Goal: Task Accomplishment & Management: Manage account settings

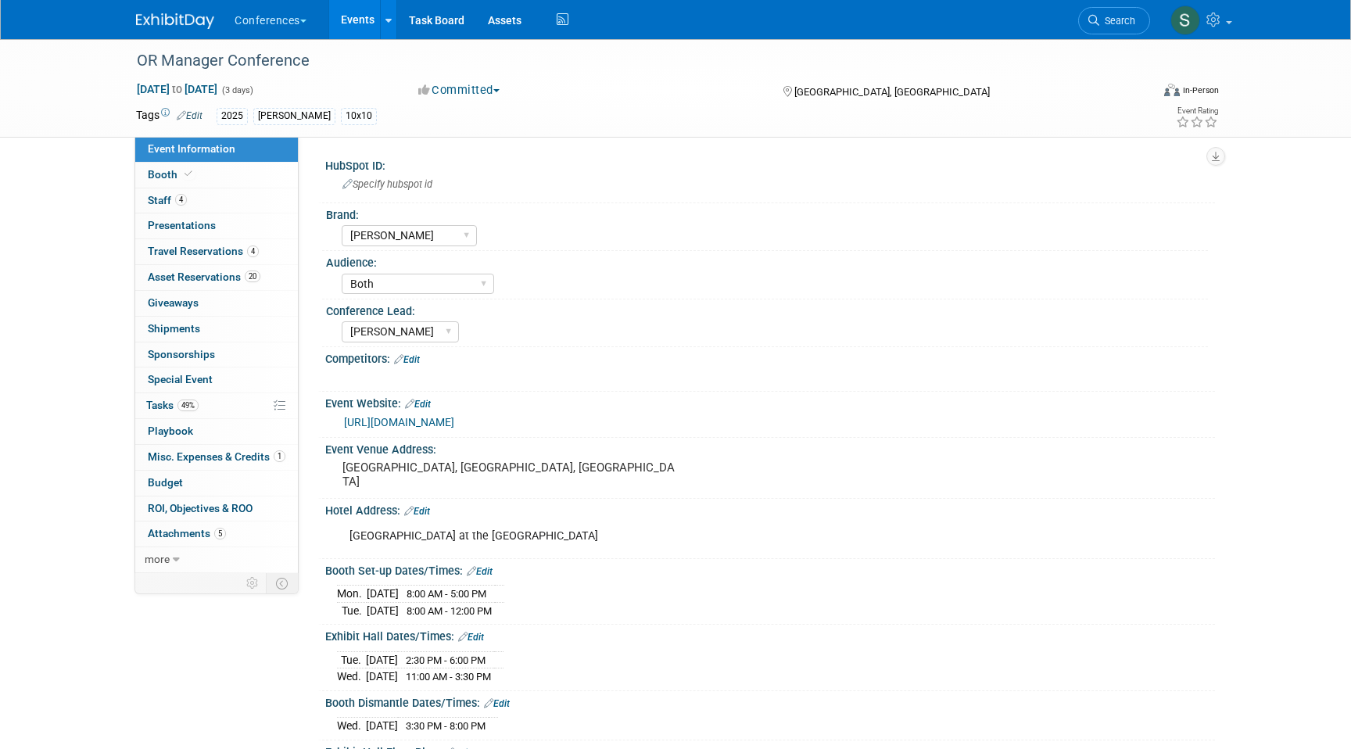
select select "[PERSON_NAME]"
select select "Both"
select select "[PERSON_NAME]"
click at [226, 325] on link "0 Shipments 0" at bounding box center [216, 329] width 163 height 25
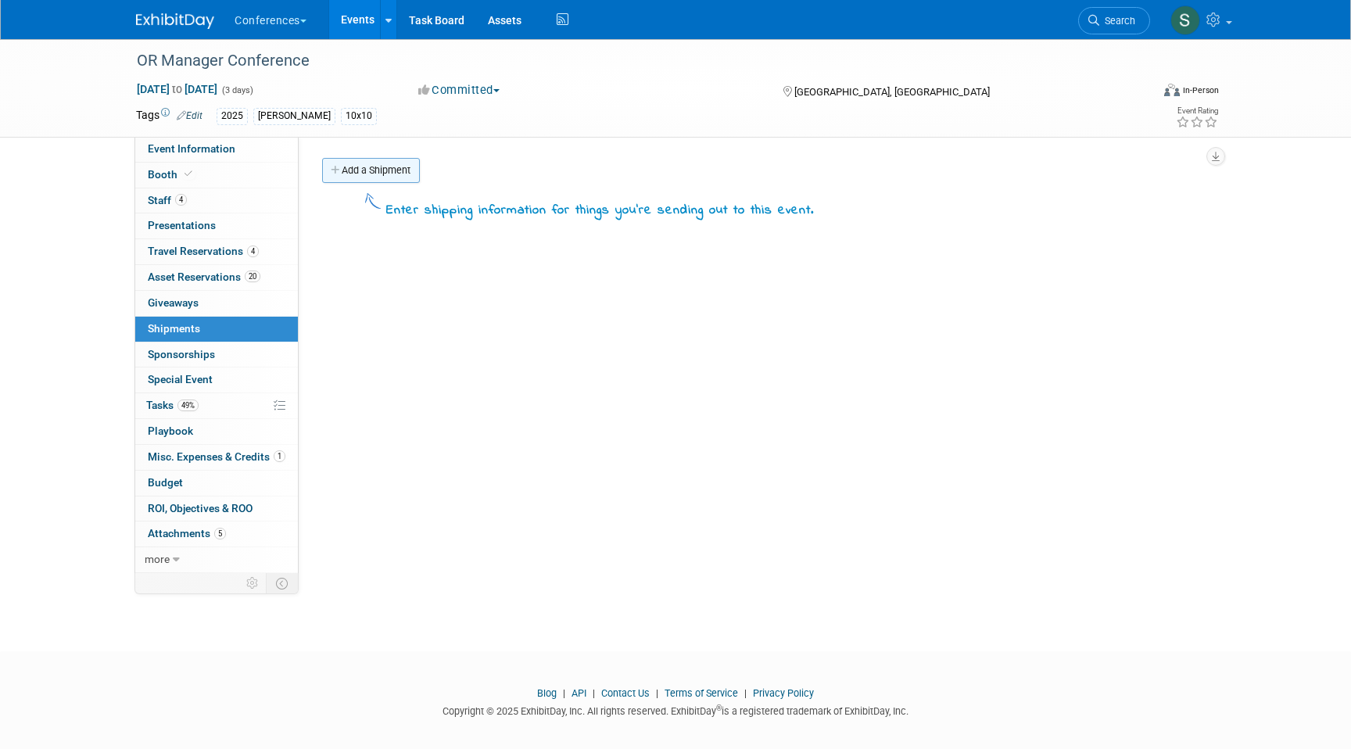
click at [382, 167] on link "Add a Shipment" at bounding box center [371, 170] width 98 height 25
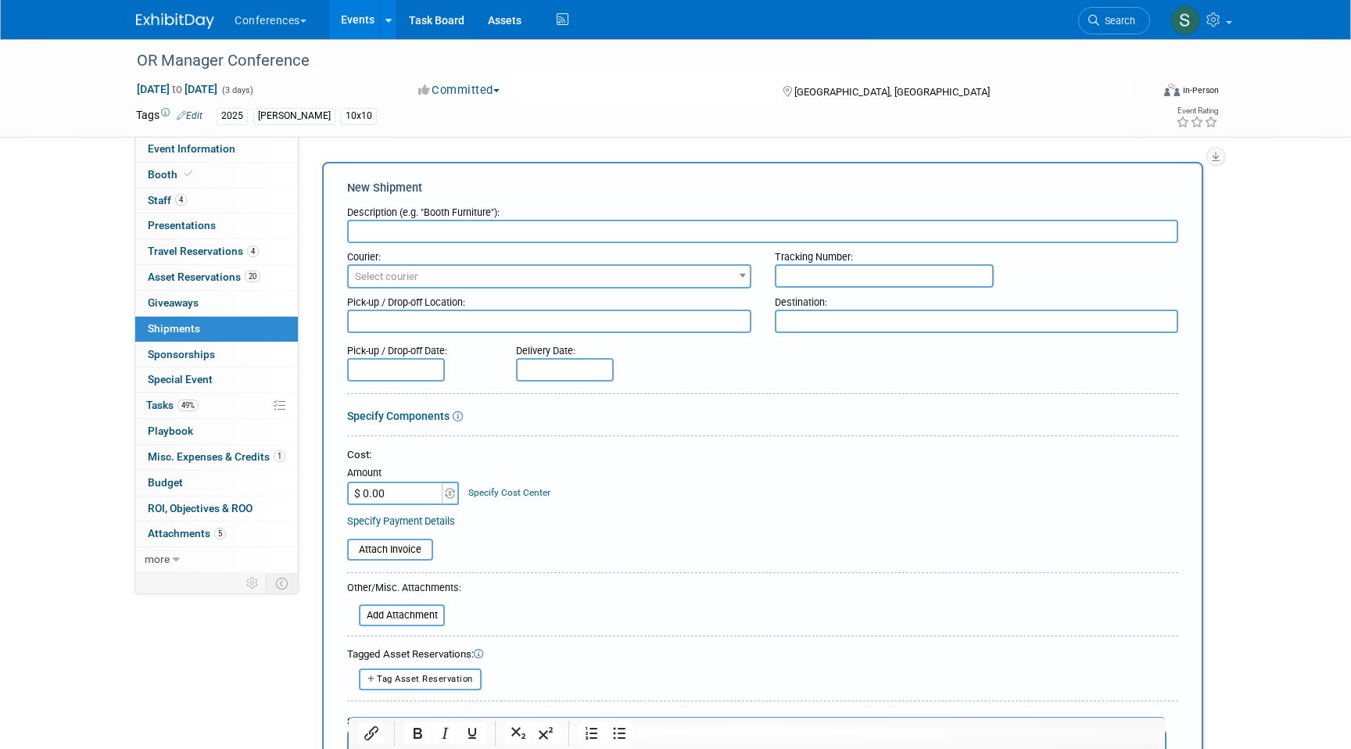
click at [421, 235] on input "text" at bounding box center [762, 231] width 831 height 23
type input "BTX"
click at [424, 278] on span "Select courier" at bounding box center [549, 277] width 401 height 22
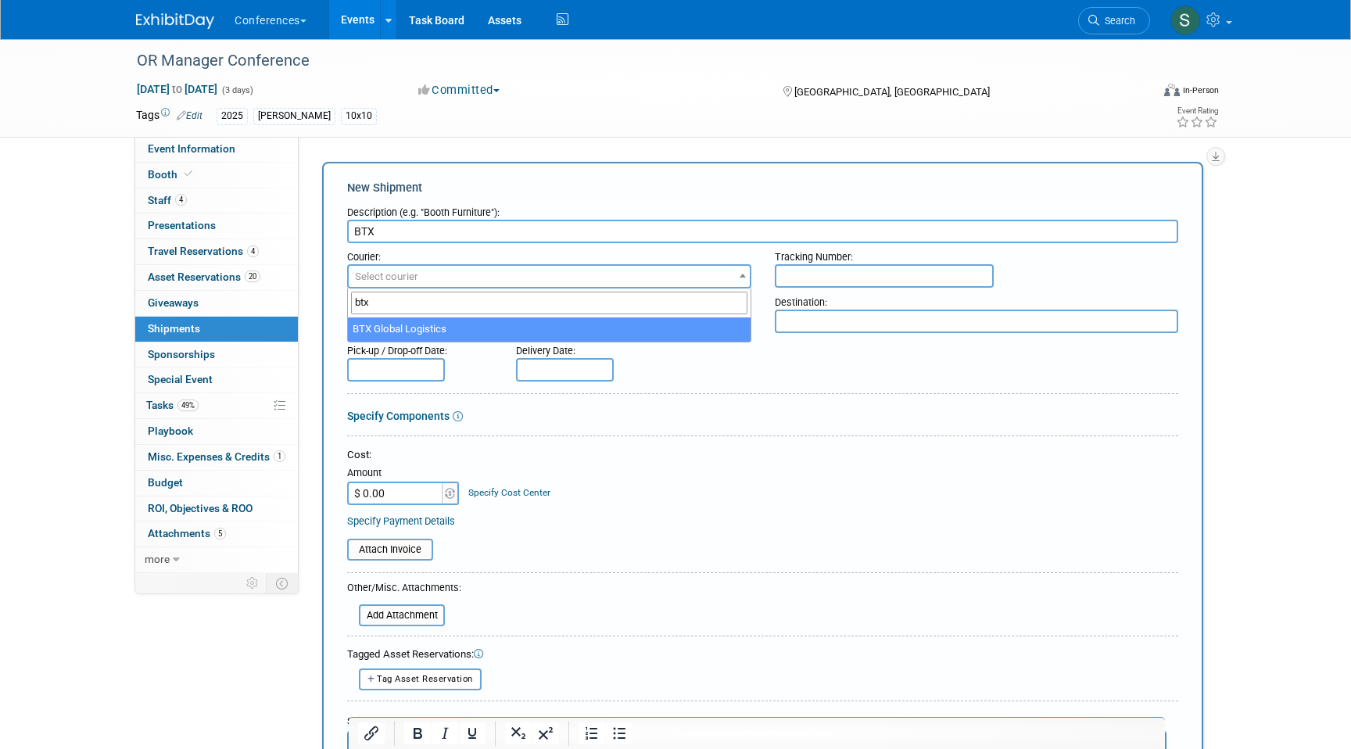
type input "btx"
select select "573"
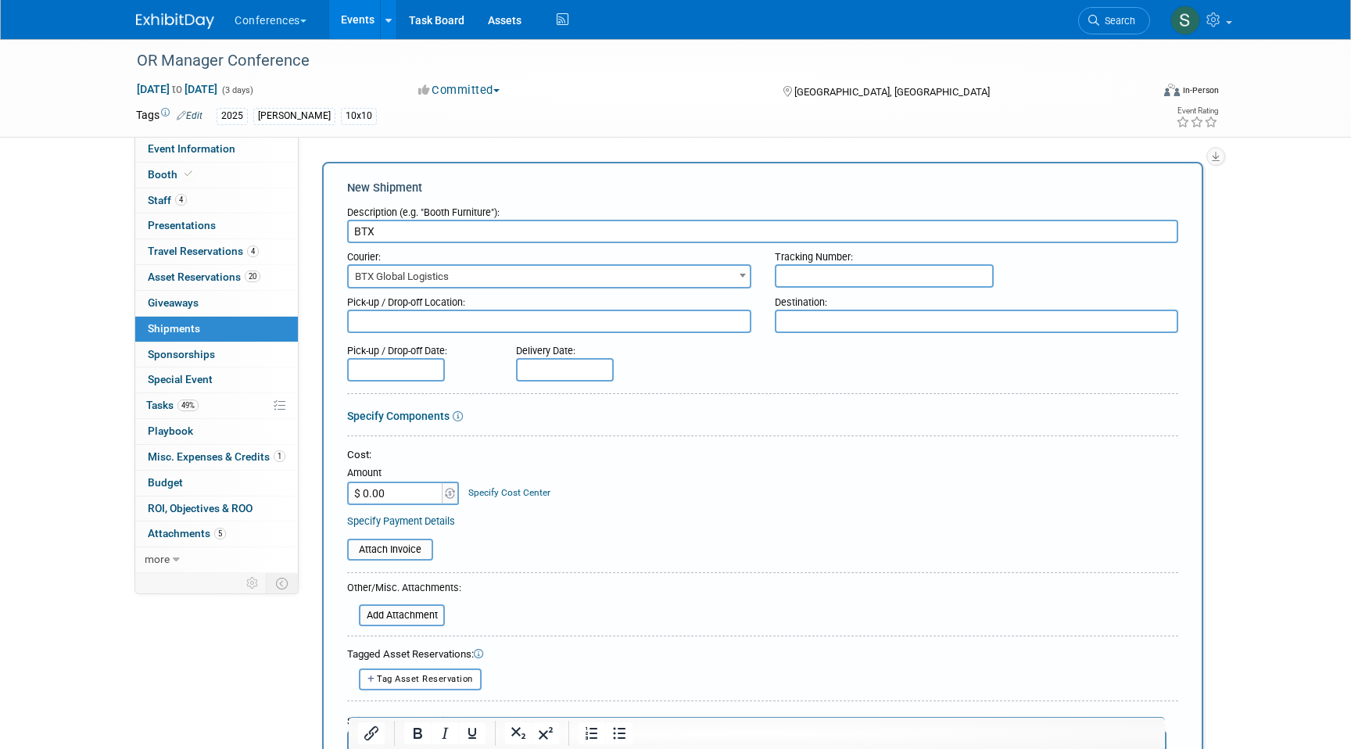
click at [406, 369] on input "text" at bounding box center [396, 369] width 98 height 23
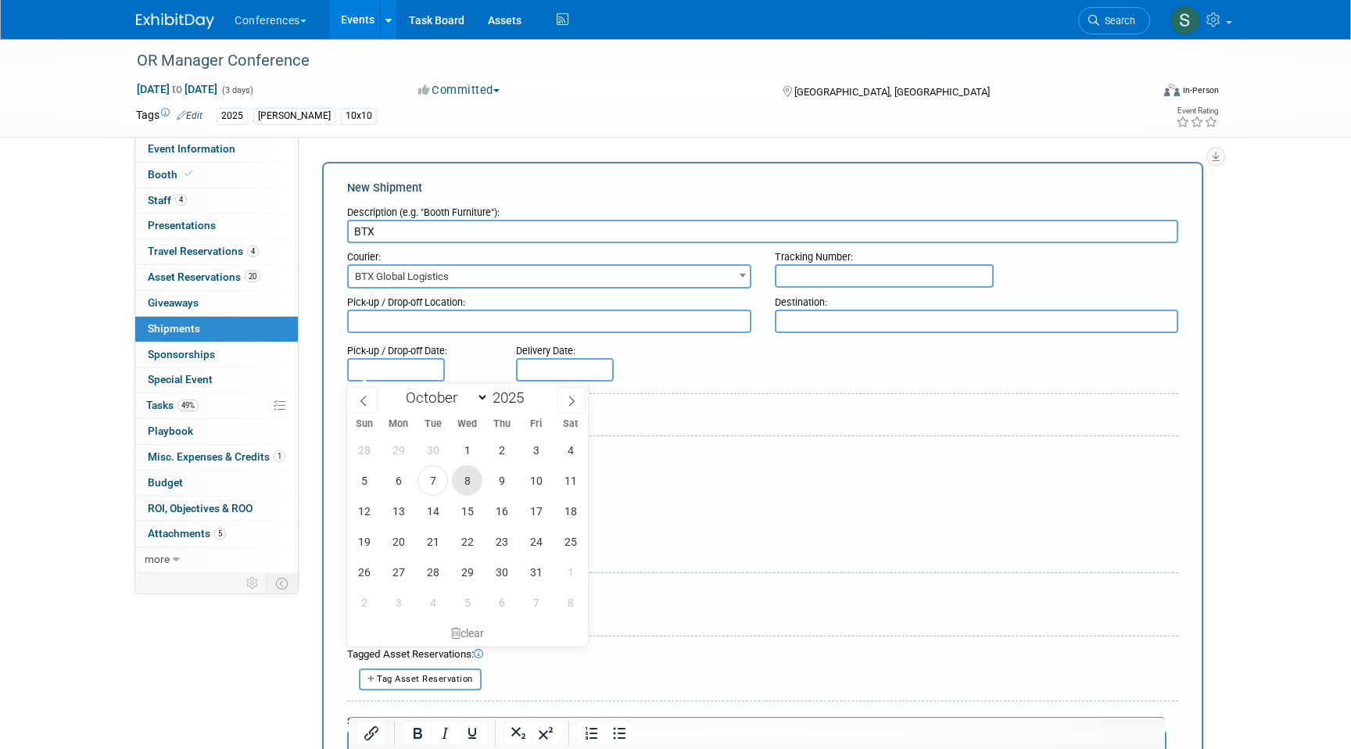
click at [473, 484] on span "8" at bounding box center [467, 480] width 30 height 30
type input "[DATE]"
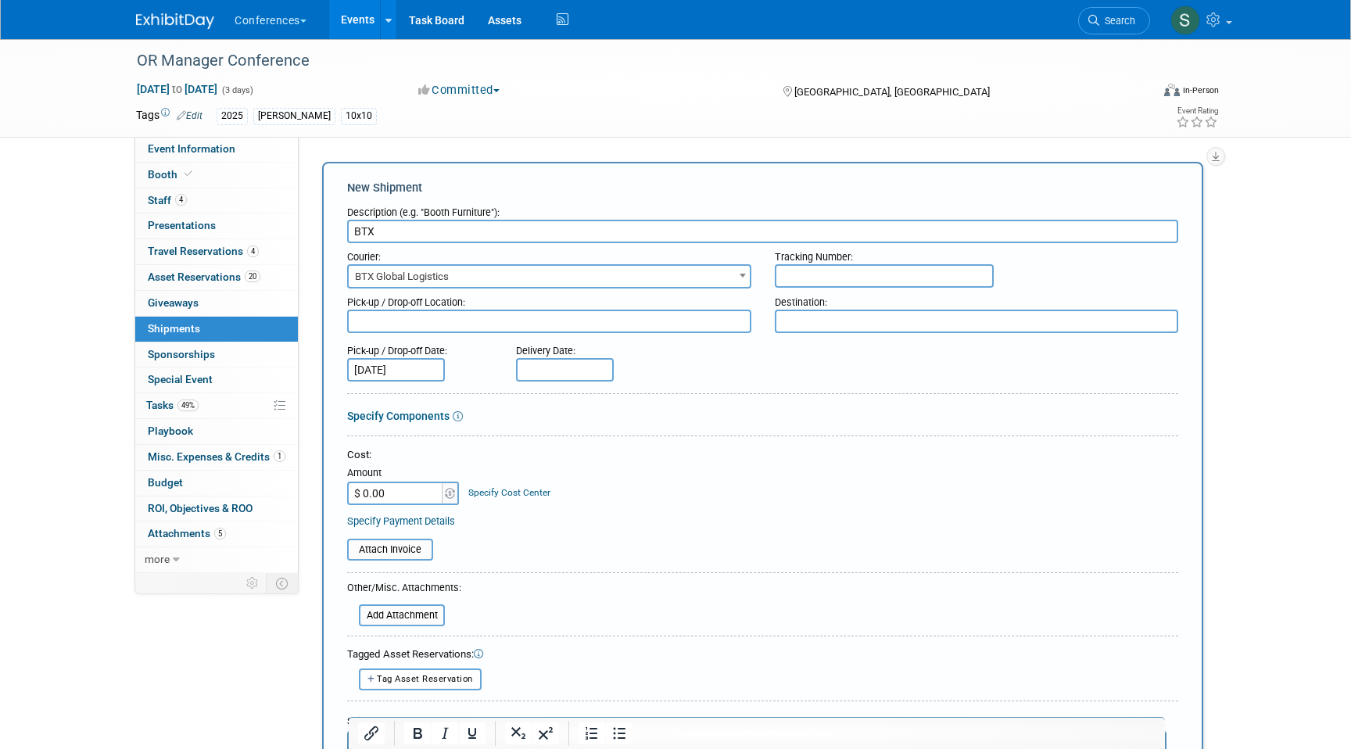
click at [573, 357] on div "Delivery Date:" at bounding box center [611, 347] width 190 height 21
click at [573, 368] on input "text" at bounding box center [565, 369] width 98 height 23
click at [708, 475] on span "10" at bounding box center [705, 480] width 30 height 30
type input "[DATE]"
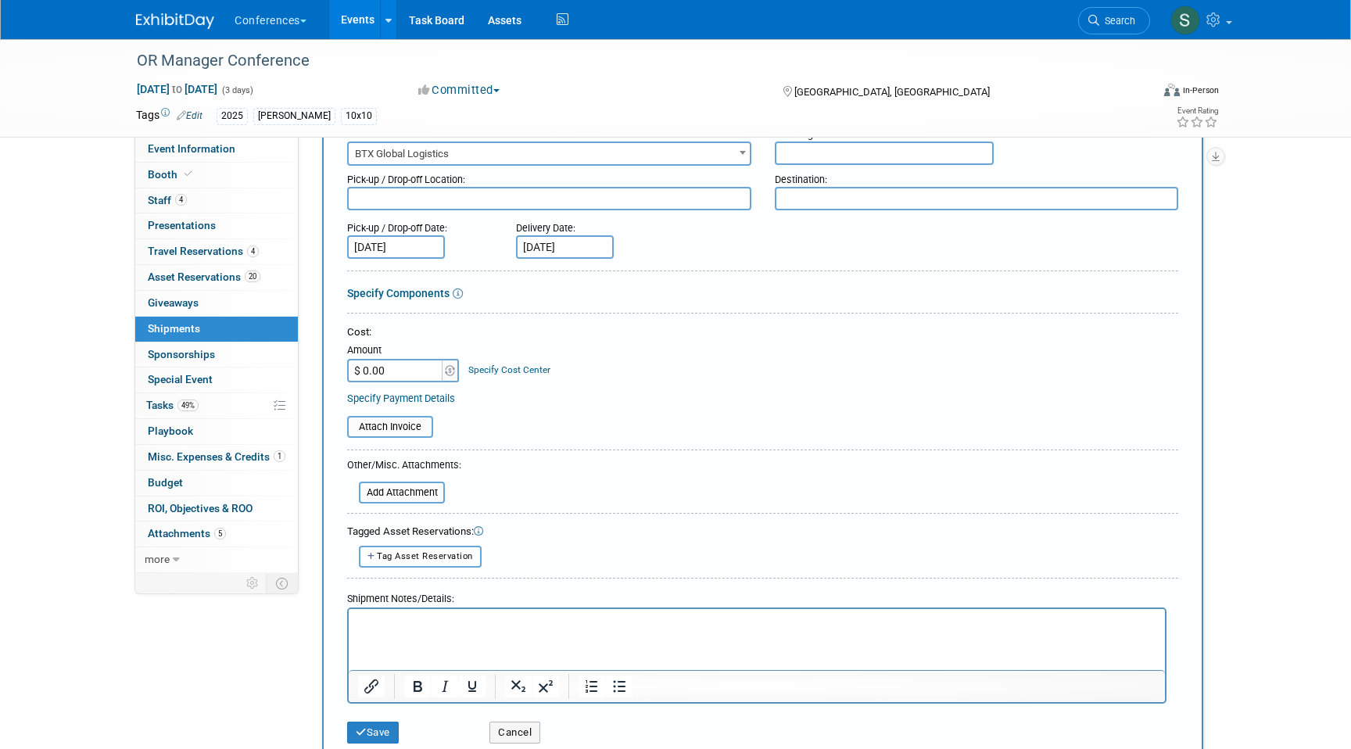
scroll to position [143, 0]
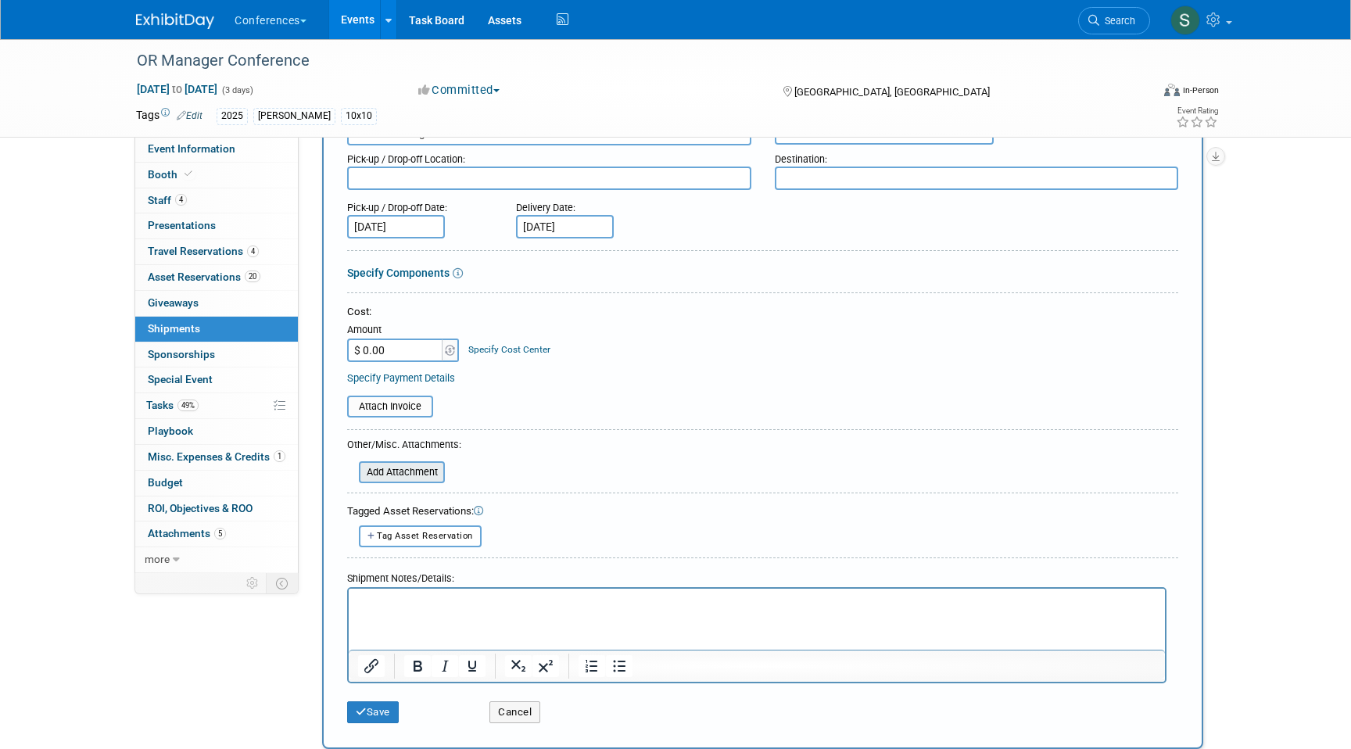
click at [409, 469] on input "file" at bounding box center [350, 472] width 186 height 19
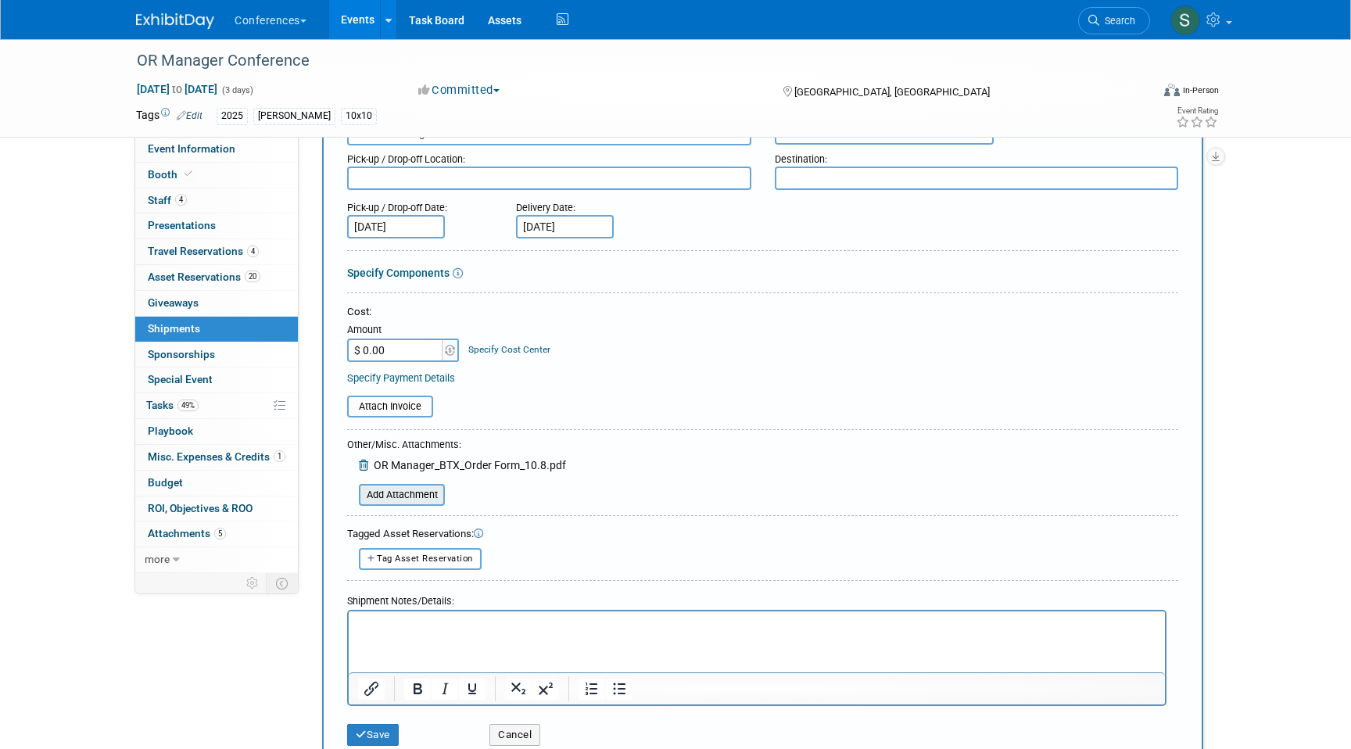
click at [407, 491] on input "file" at bounding box center [350, 495] width 186 height 19
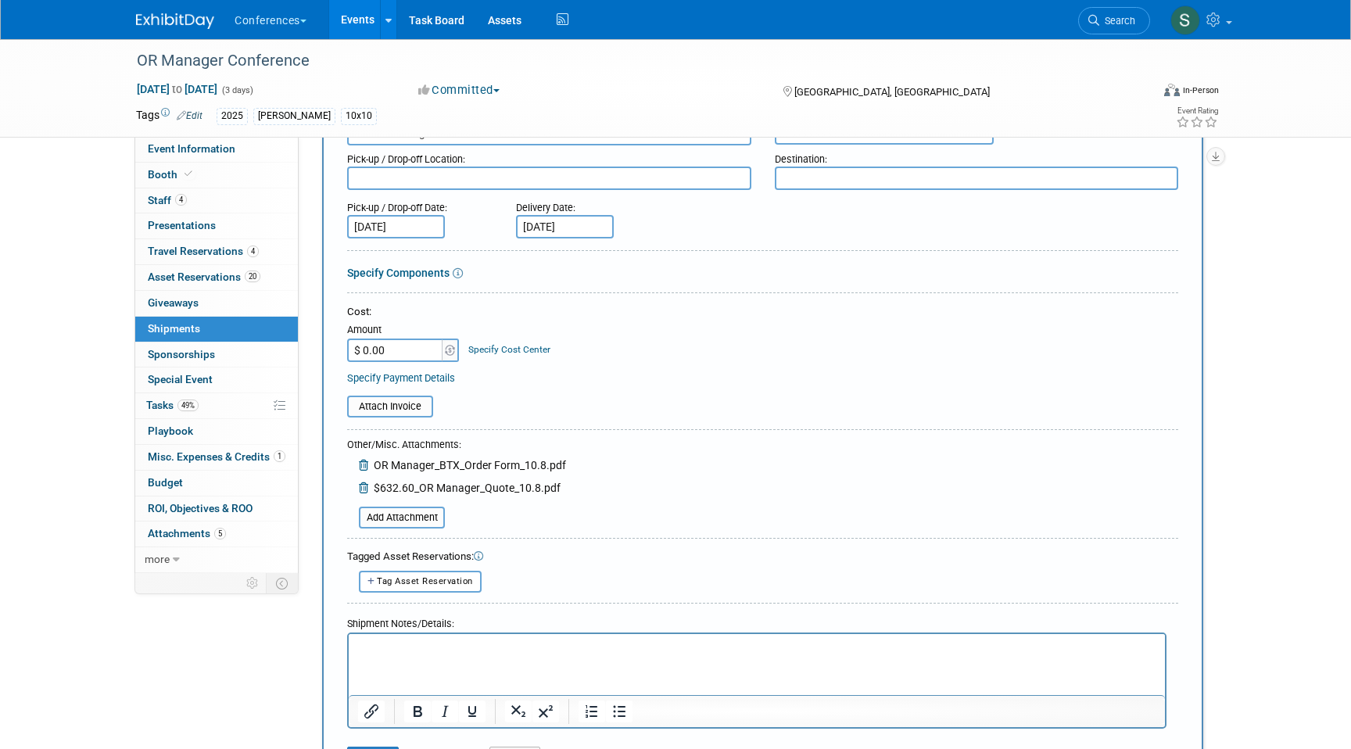
click at [384, 346] on input "$ 0.00" at bounding box center [396, 350] width 98 height 23
type input "$ 632.60"
click at [486, 350] on link "Specify Cost Center" at bounding box center [509, 349] width 82 height 11
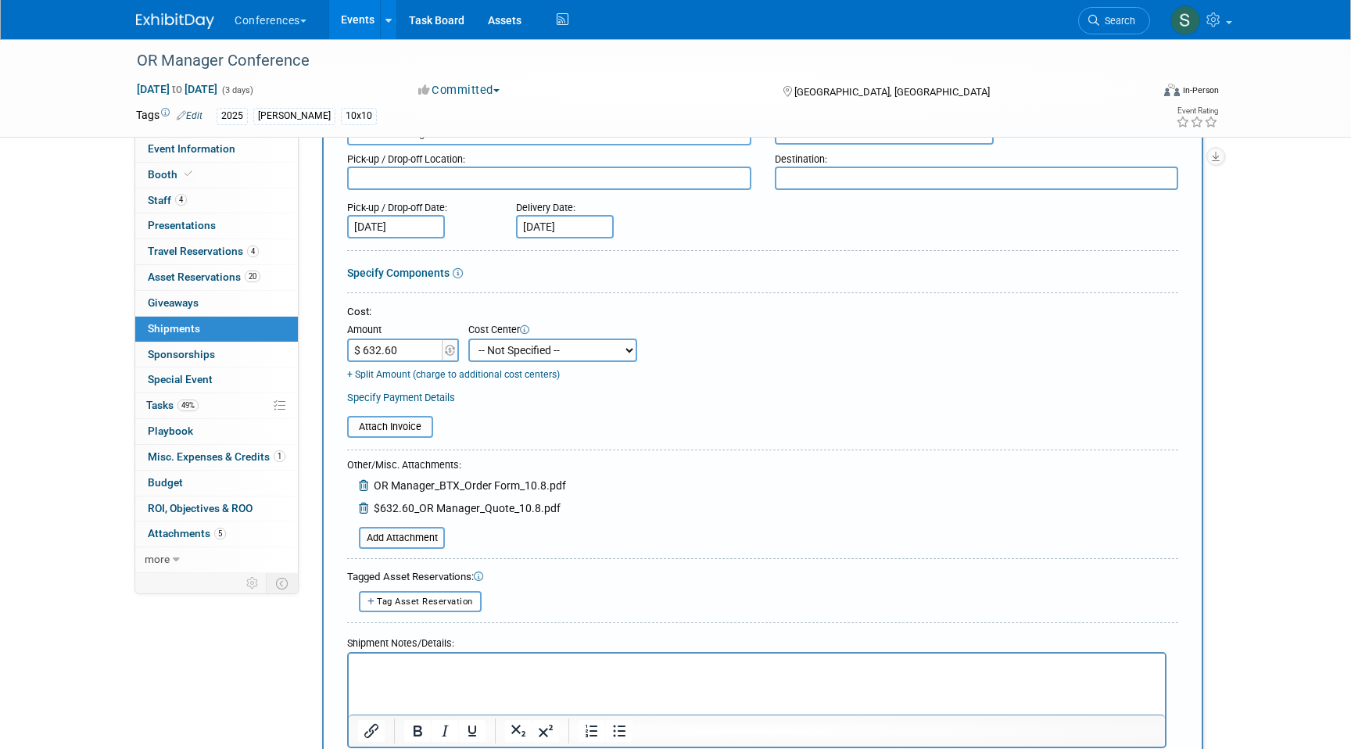
click at [526, 349] on select "-- Not Specified -- Aya Education Aya Healthcare Aya Locums Bespoke Corporate […" at bounding box center [552, 350] width 169 height 23
select select "18965872"
click at [468, 339] on select "-- Not Specified -- Aya Education Aya Healthcare Aya Locums Bespoke Corporate […" at bounding box center [552, 350] width 169 height 23
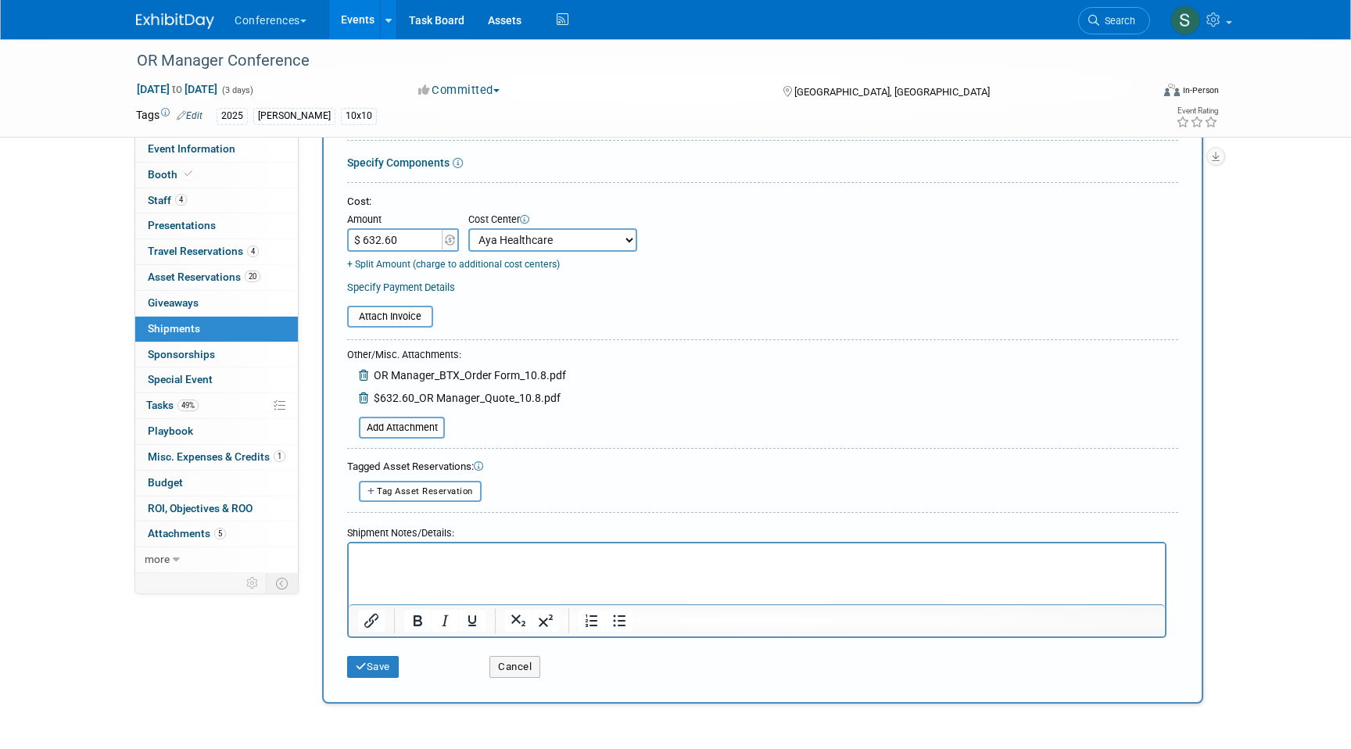
scroll to position [271, 0]
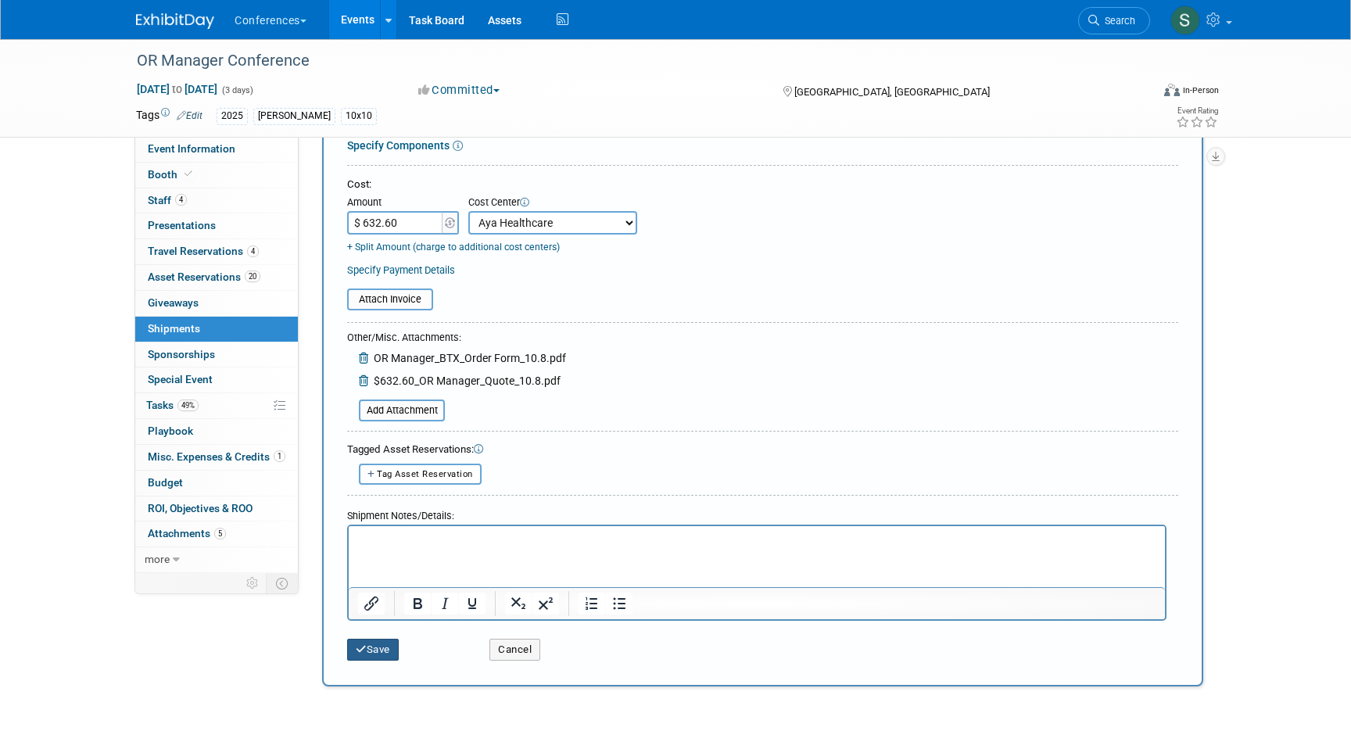
click at [365, 648] on icon "submit" at bounding box center [361, 649] width 11 height 10
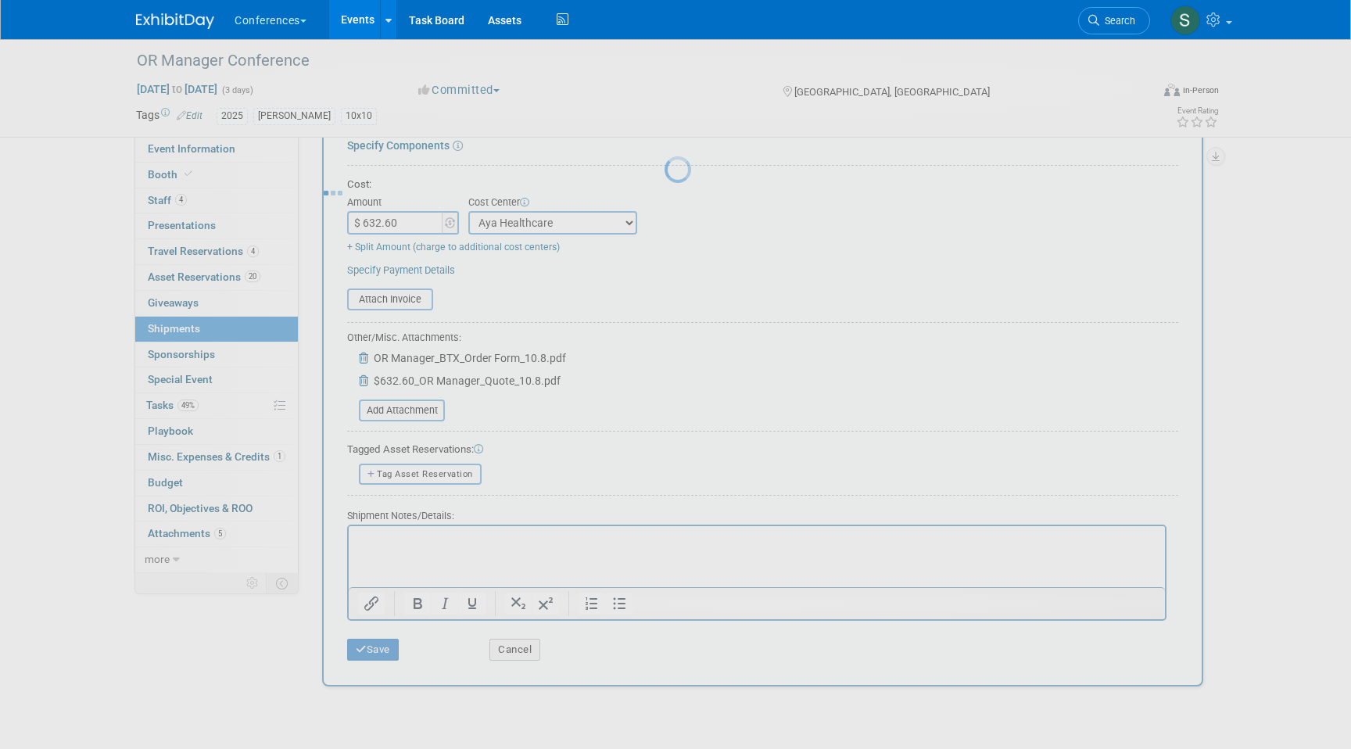
scroll to position [12, 0]
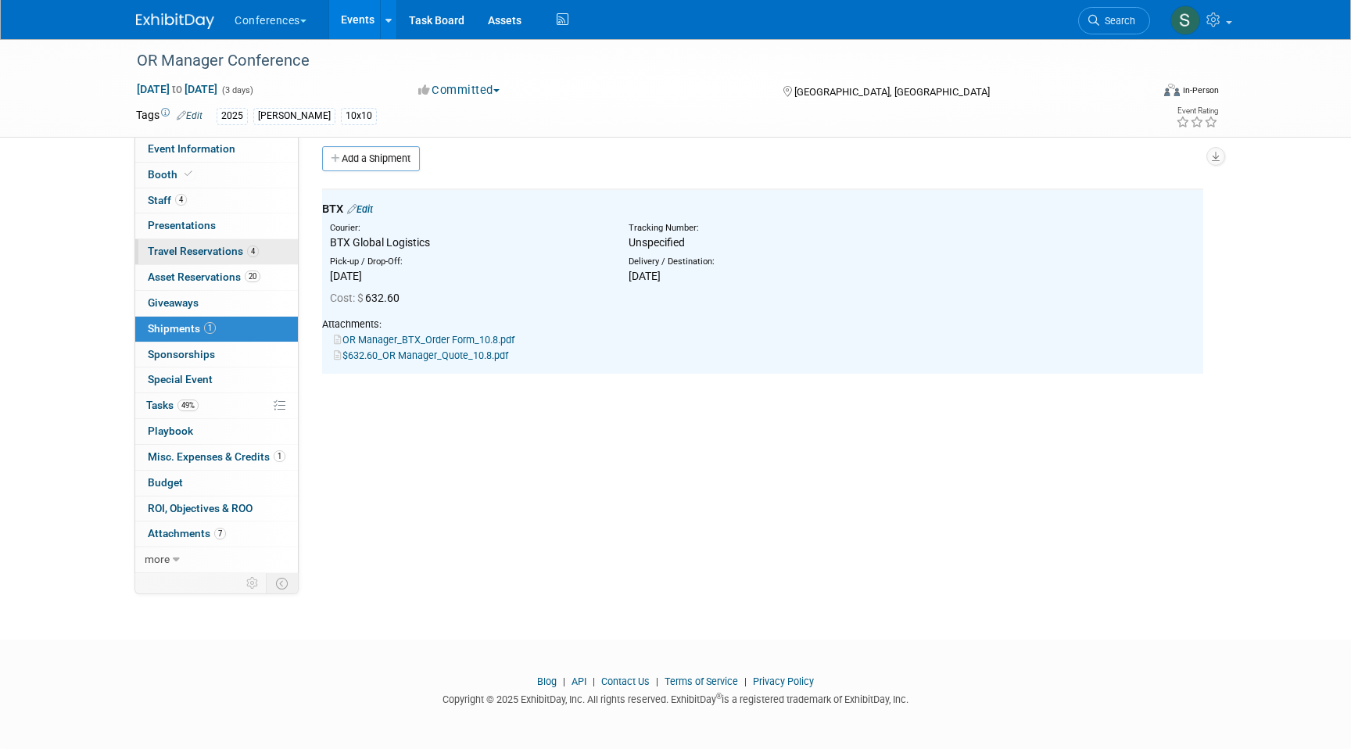
click at [207, 252] on span "Travel Reservations 4" at bounding box center [203, 251] width 111 height 13
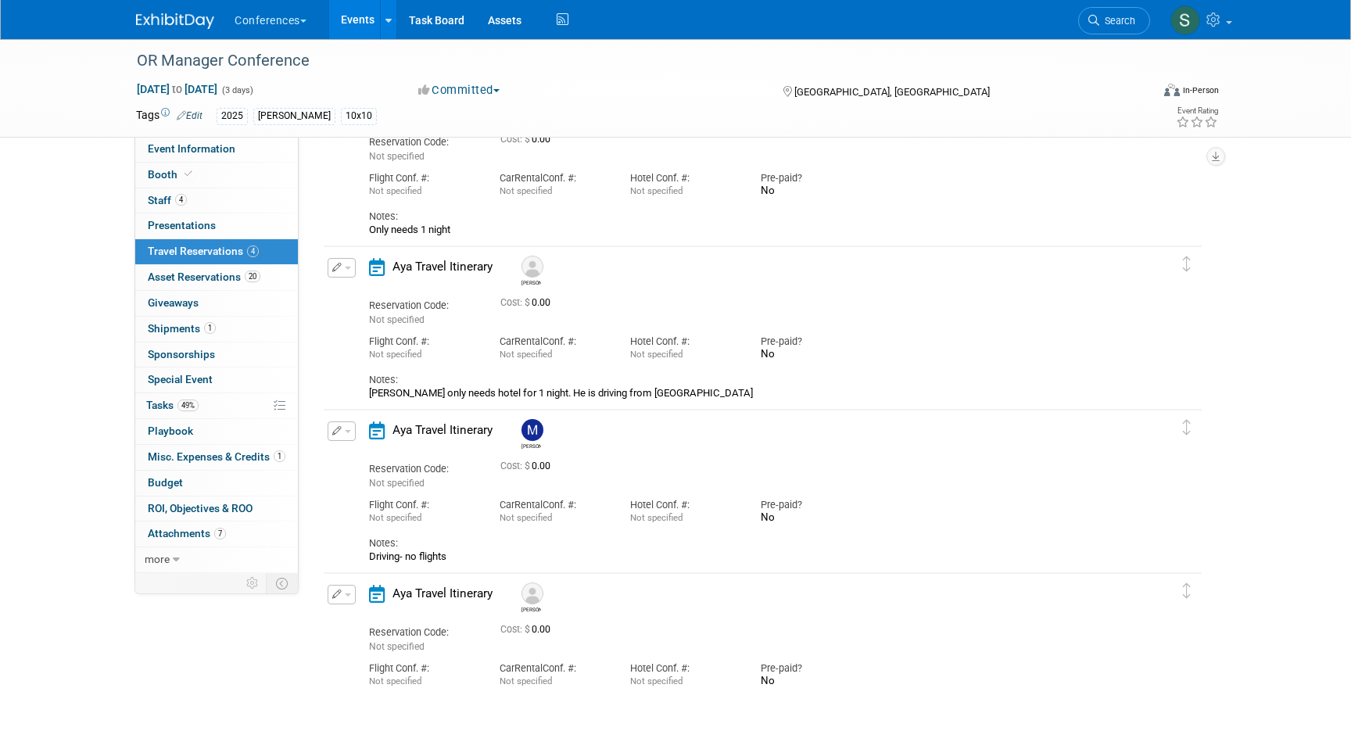
scroll to position [121, 0]
click at [197, 154] on span "Event Information" at bounding box center [192, 148] width 88 height 13
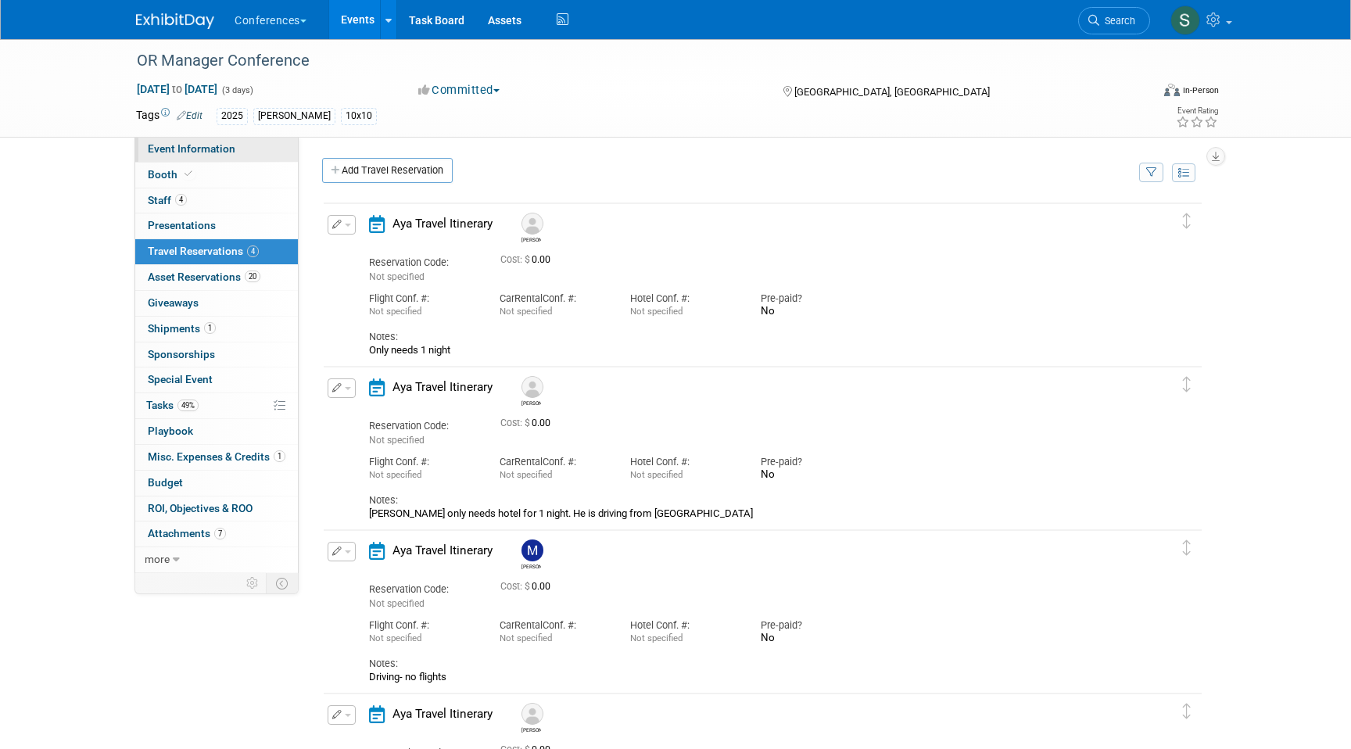
select select "[PERSON_NAME]"
select select "Both"
select select "[PERSON_NAME]"
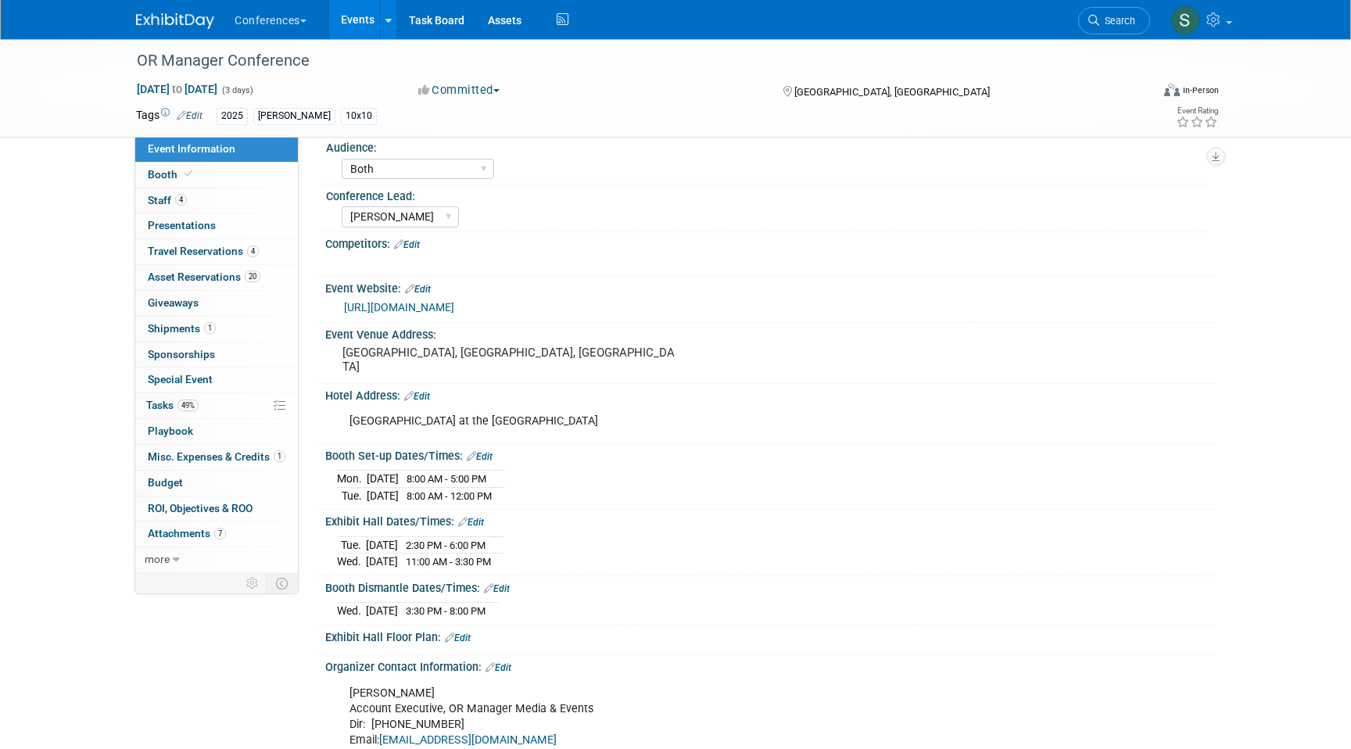
scroll to position [198, 0]
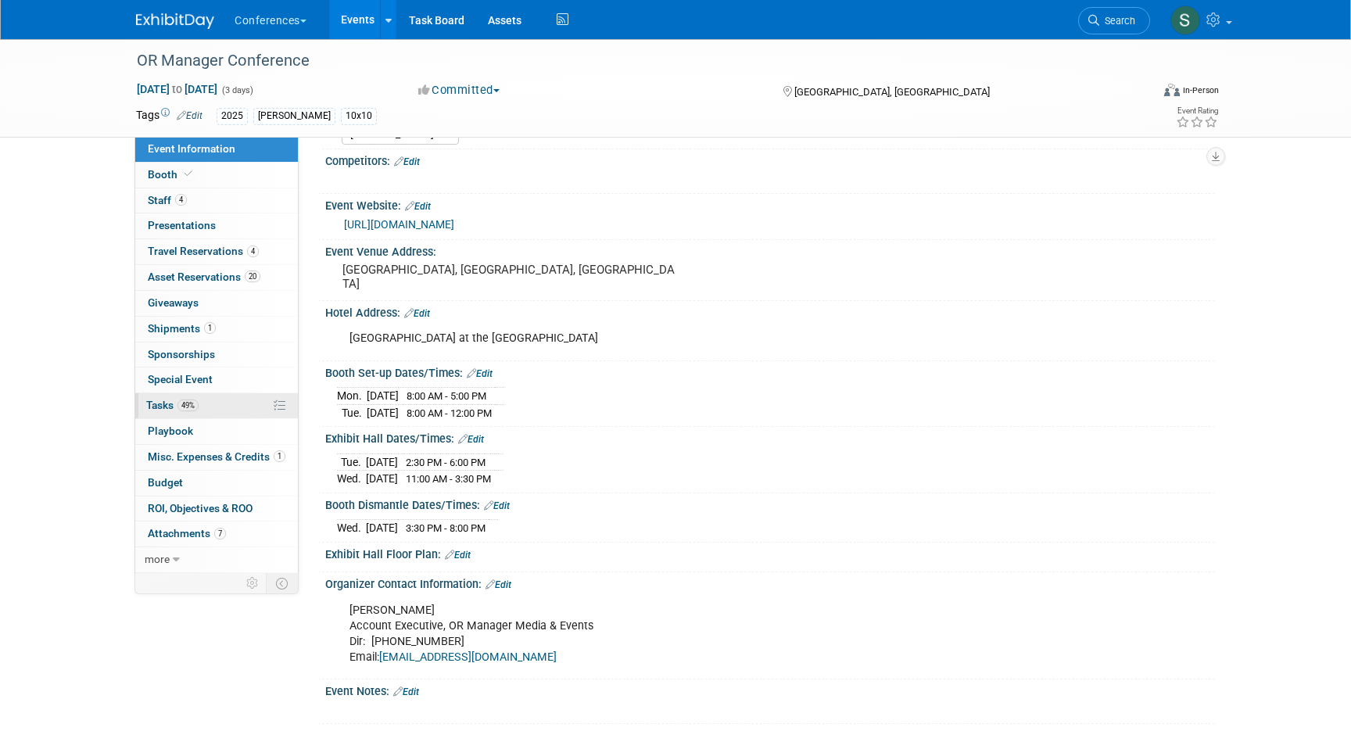
click at [238, 407] on link "49% Tasks 49%" at bounding box center [216, 405] width 163 height 25
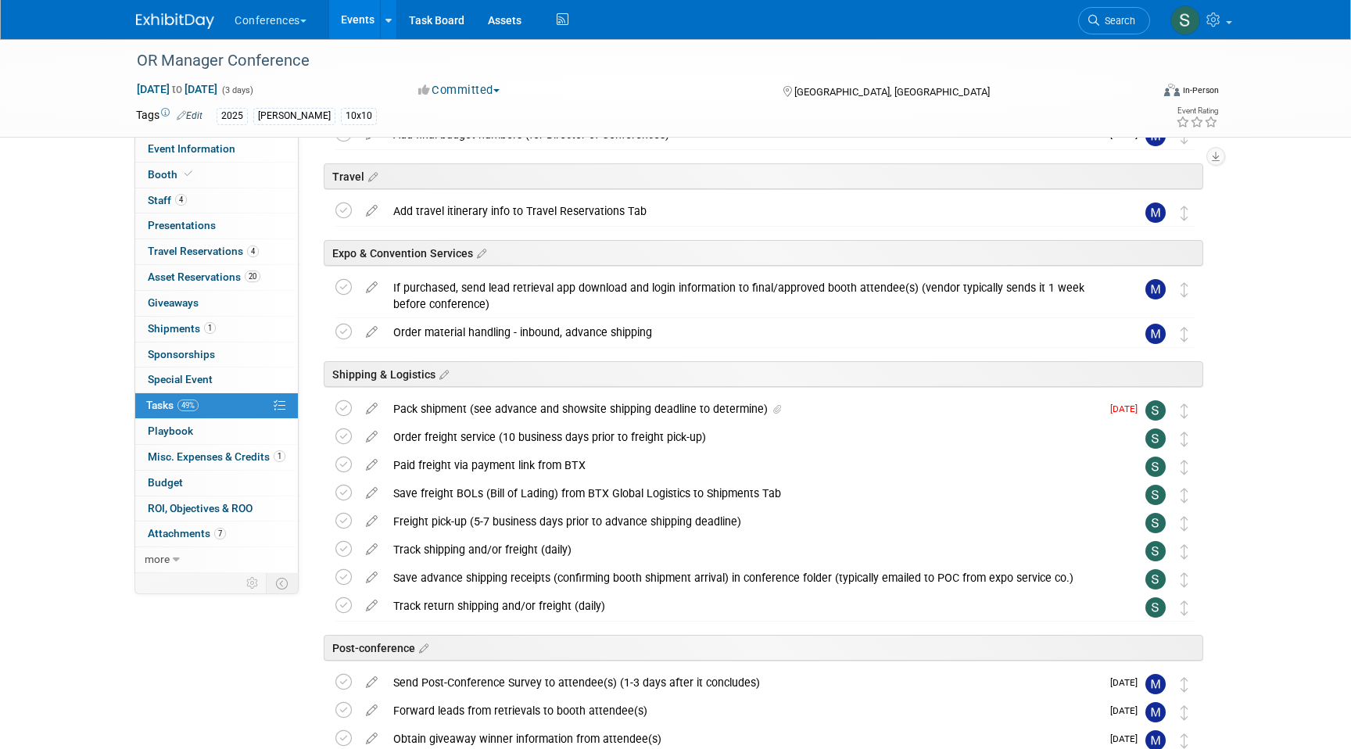
scroll to position [243, 0]
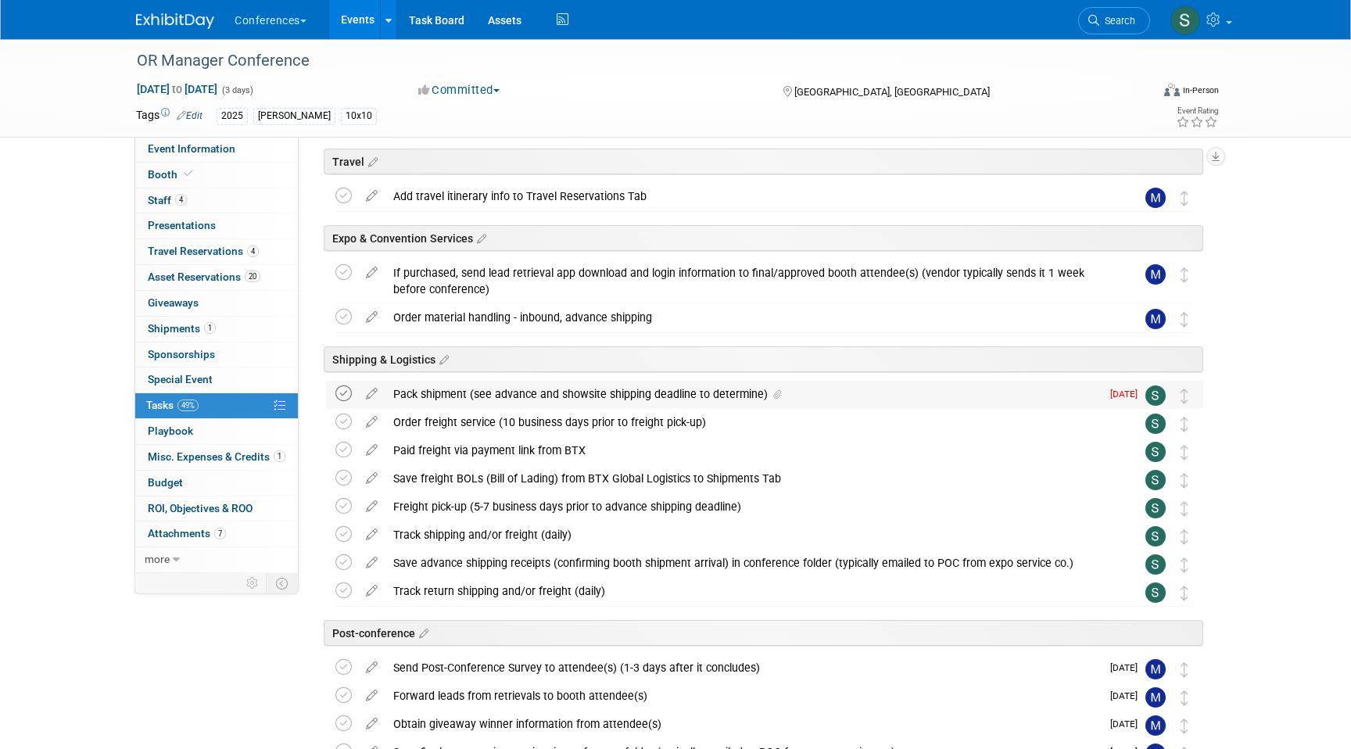
click at [342, 394] on icon at bounding box center [343, 394] width 16 height 16
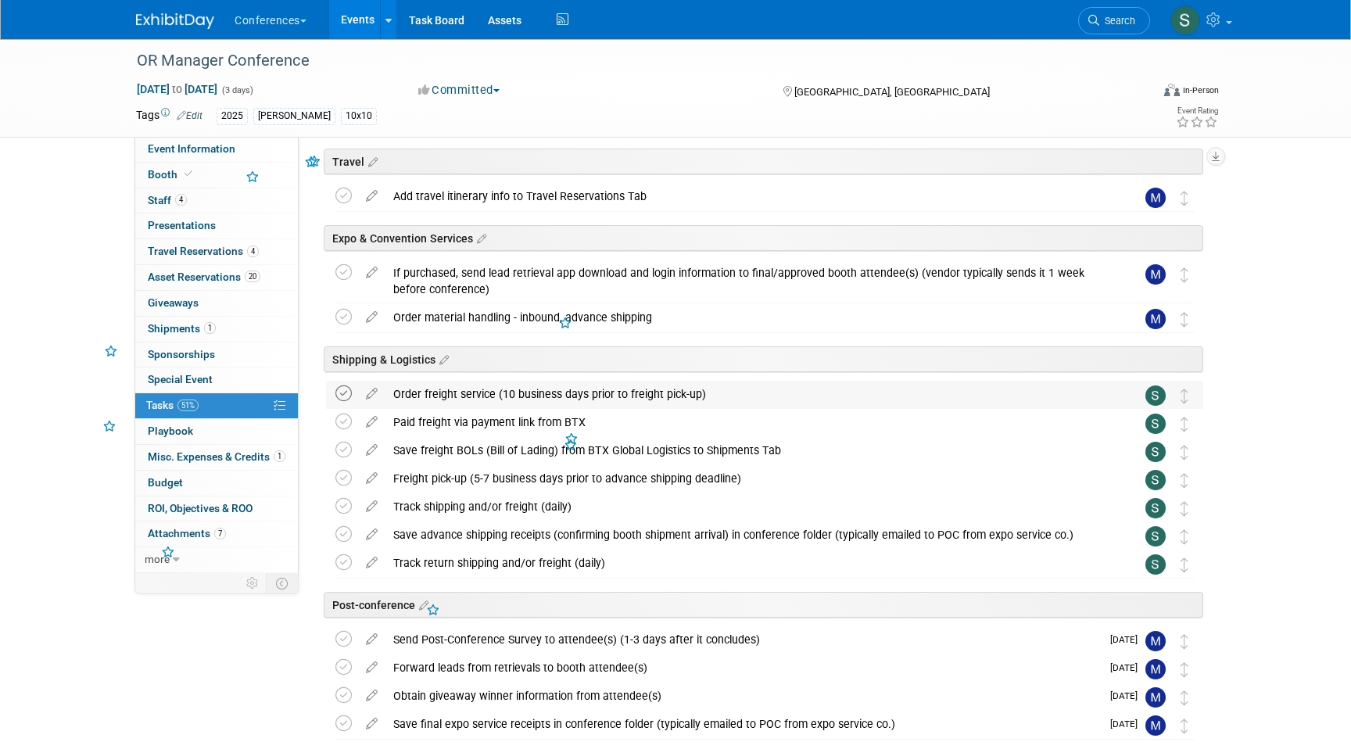
click at [339, 396] on icon at bounding box center [343, 394] width 16 height 16
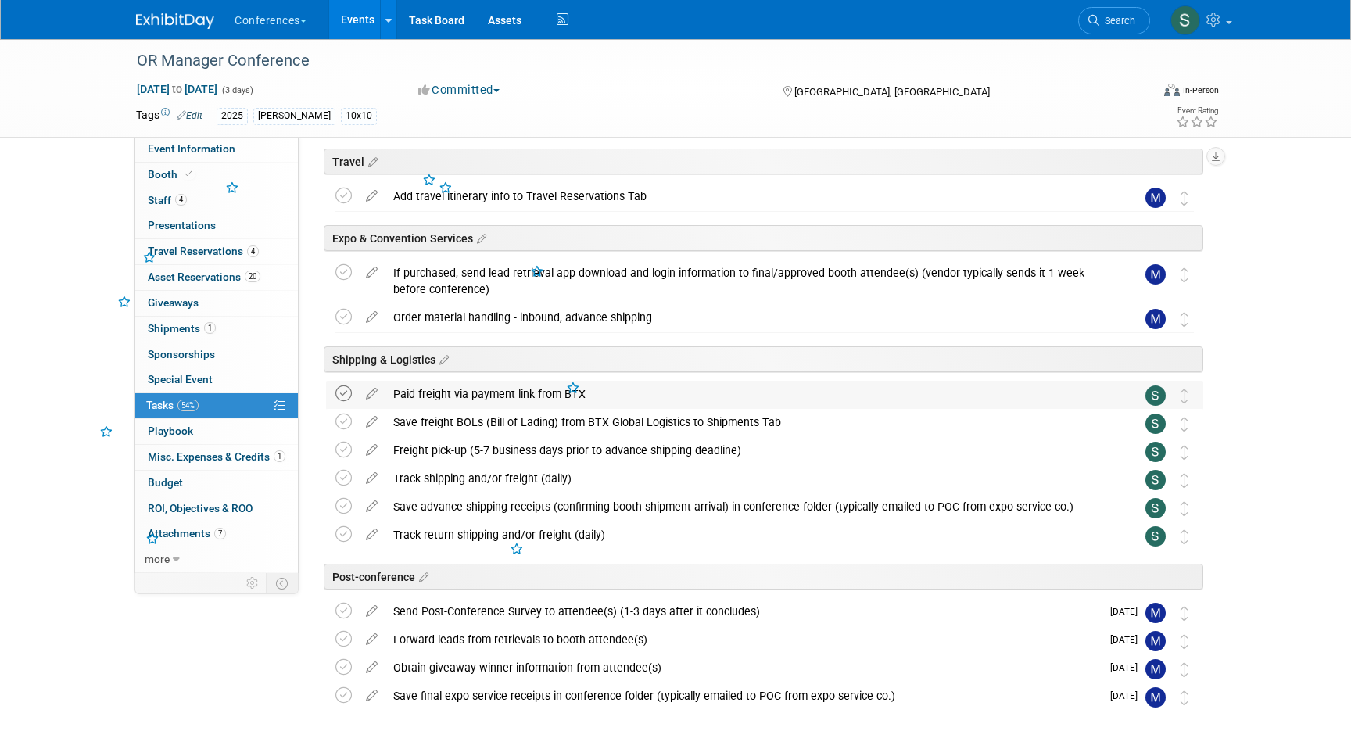
click at [339, 400] on icon at bounding box center [343, 394] width 16 height 16
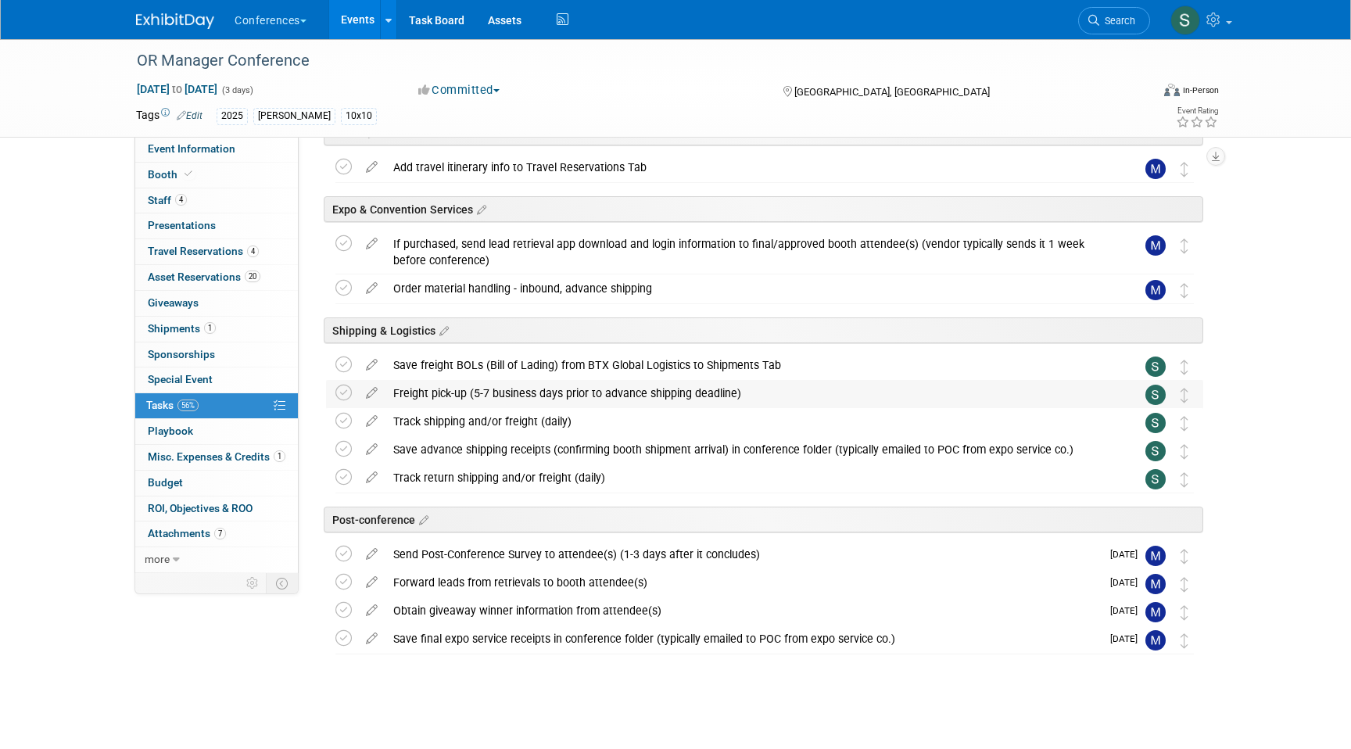
scroll to position [0, 0]
